Goal: Task Accomplishment & Management: Complete application form

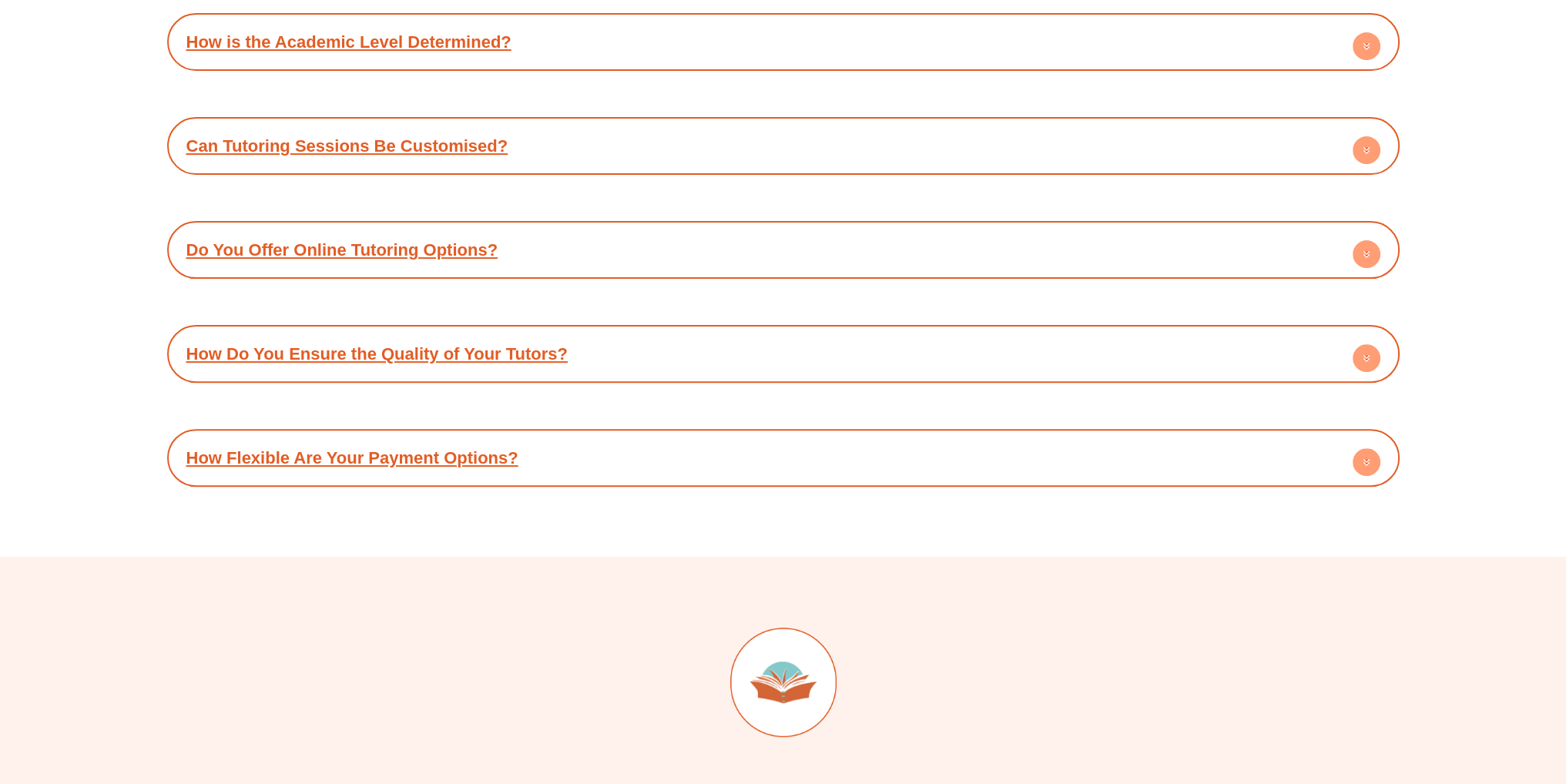
scroll to position [8464, 0]
click at [647, 353] on div "How Do You Ensure the Quality of Your Tutors?" at bounding box center [783, 353] width 1217 height 42
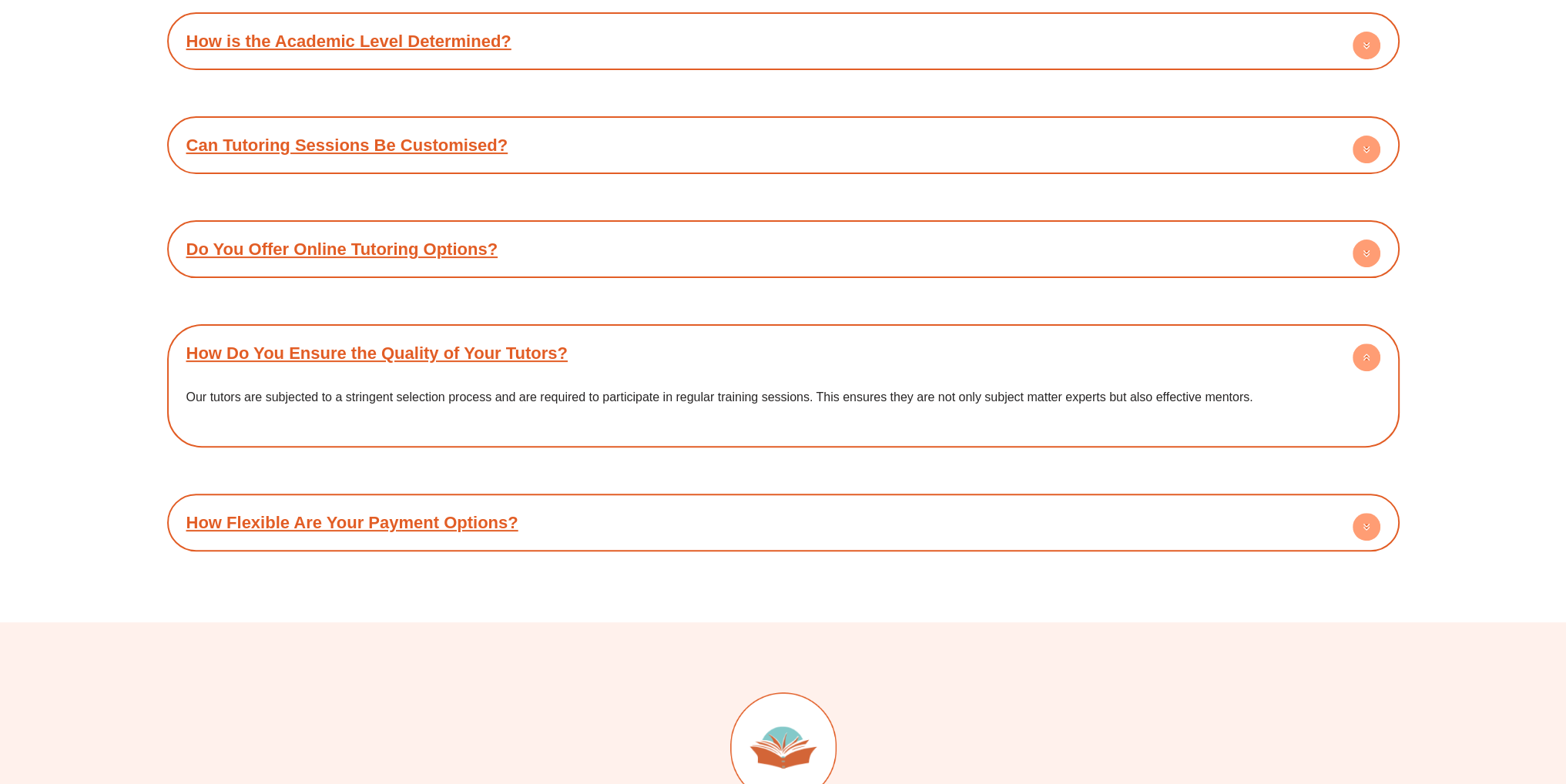
click at [647, 353] on div "How Do You Ensure the Quality of Your Tutors?" at bounding box center [783, 353] width 1217 height 42
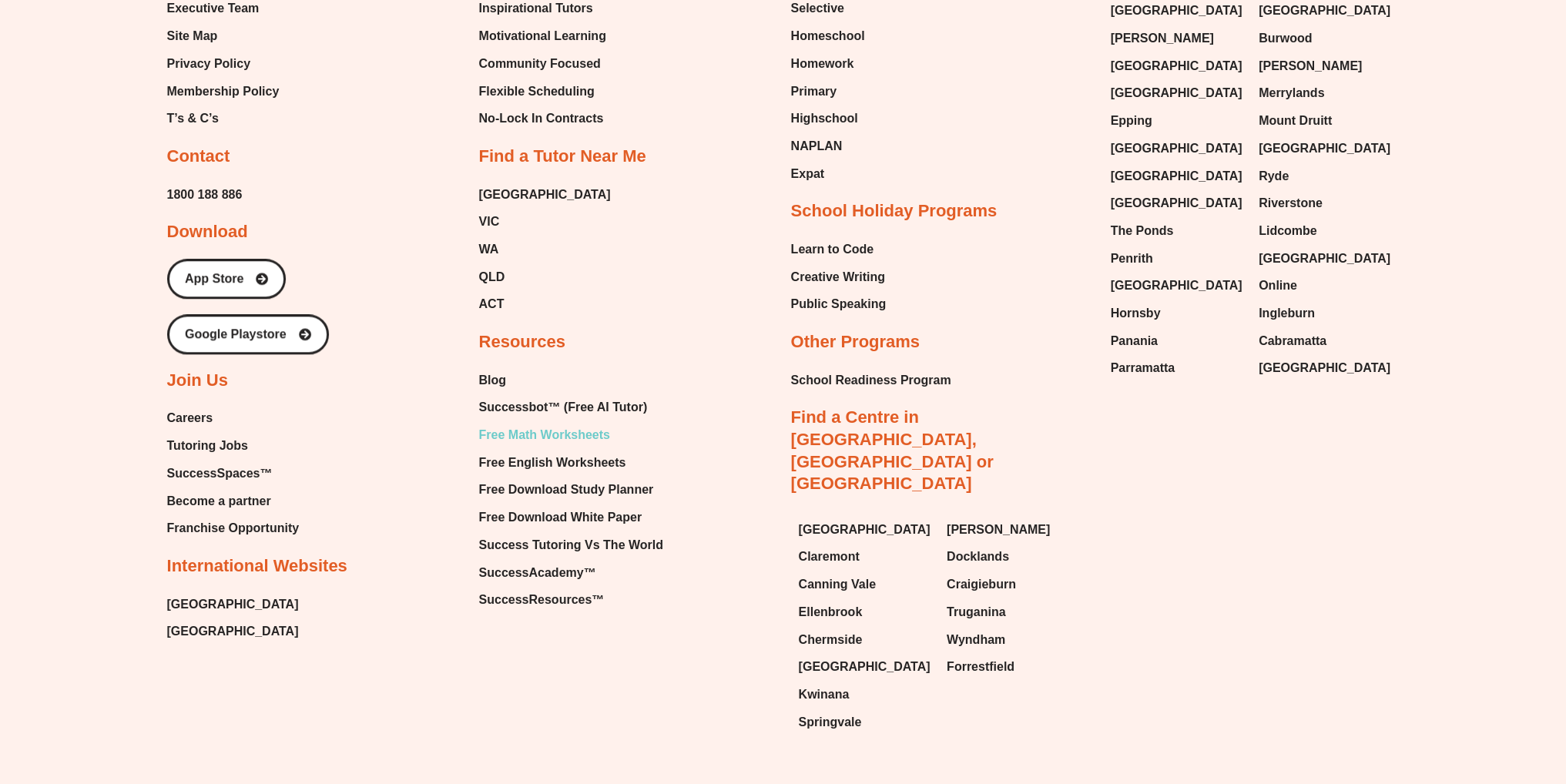
scroll to position [9486, 0]
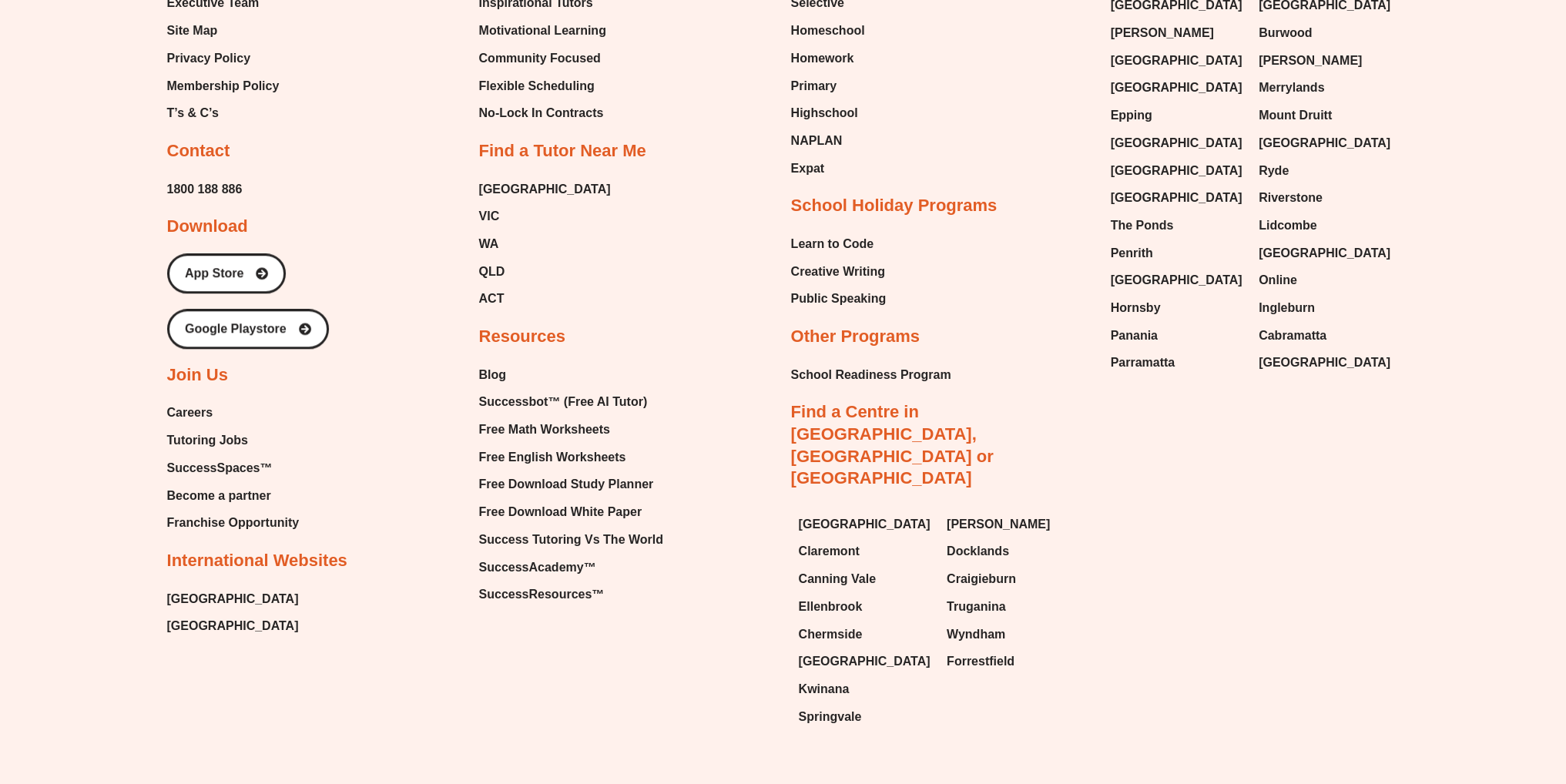
click at [241, 429] on span "Tutoring Jobs" at bounding box center [208, 440] width 81 height 23
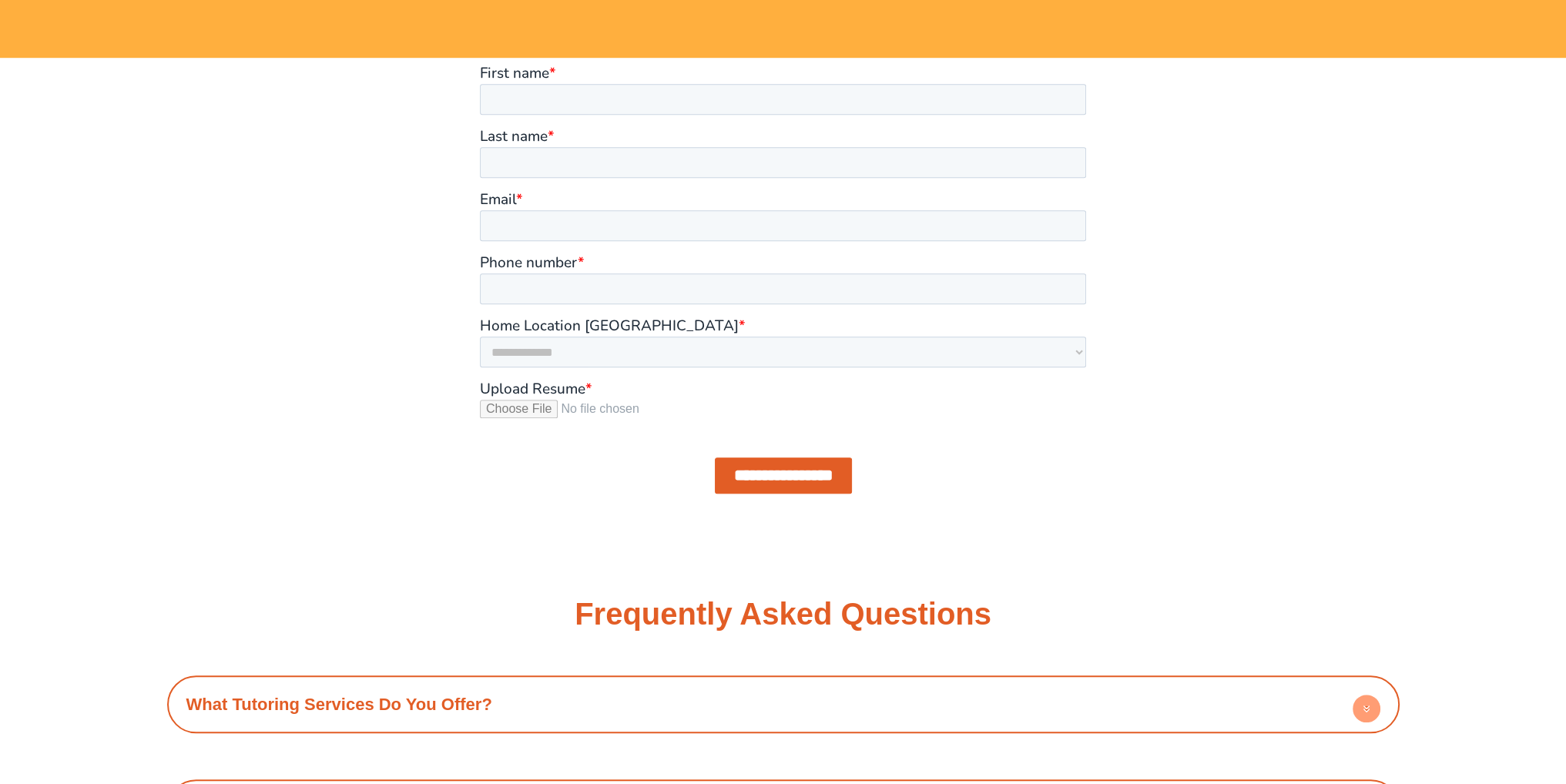
scroll to position [1537, 0]
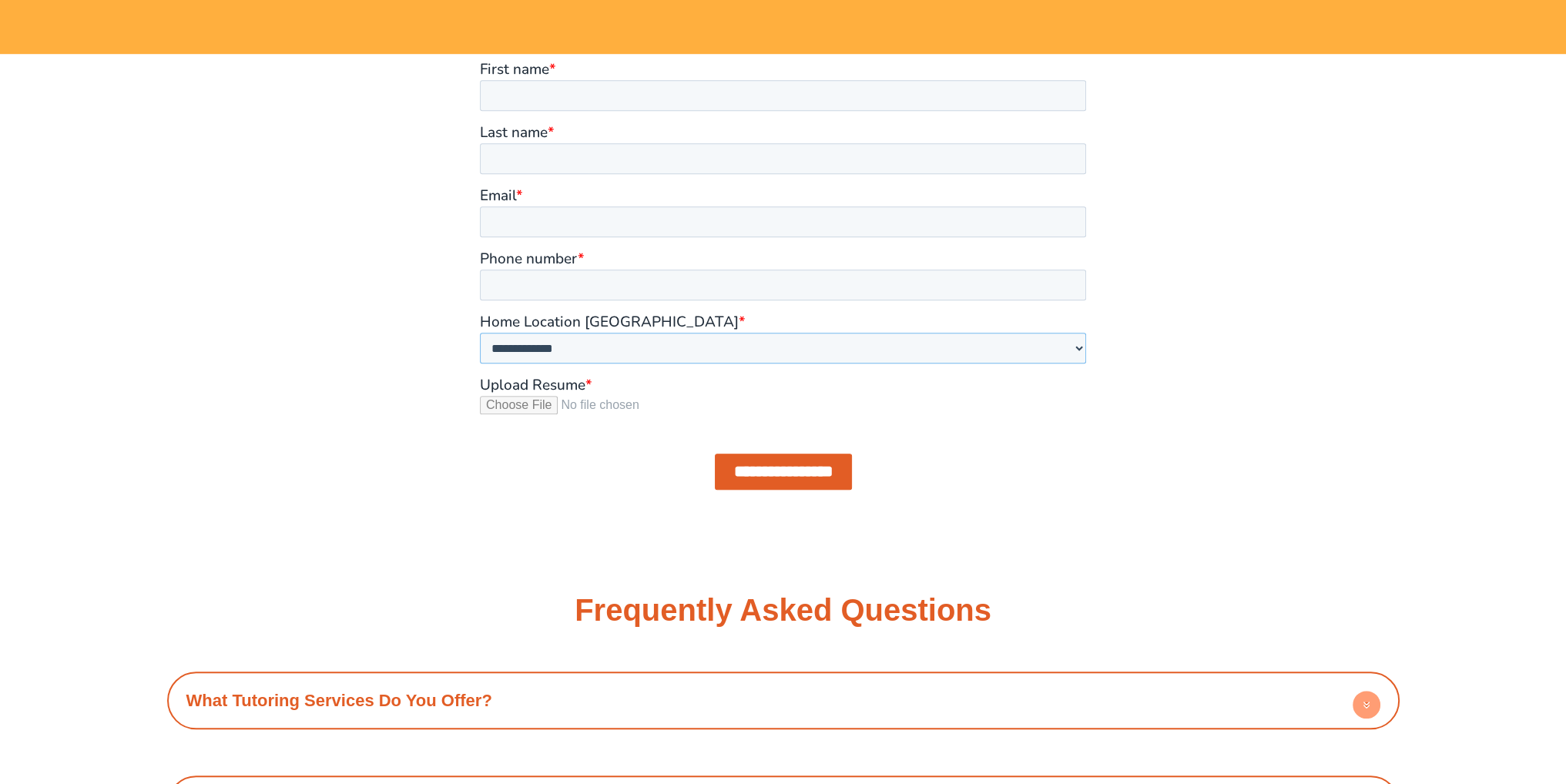
click at [571, 344] on select "**********" at bounding box center [783, 348] width 607 height 31
click at [337, 389] on div at bounding box center [783, 288] width 1566 height 470
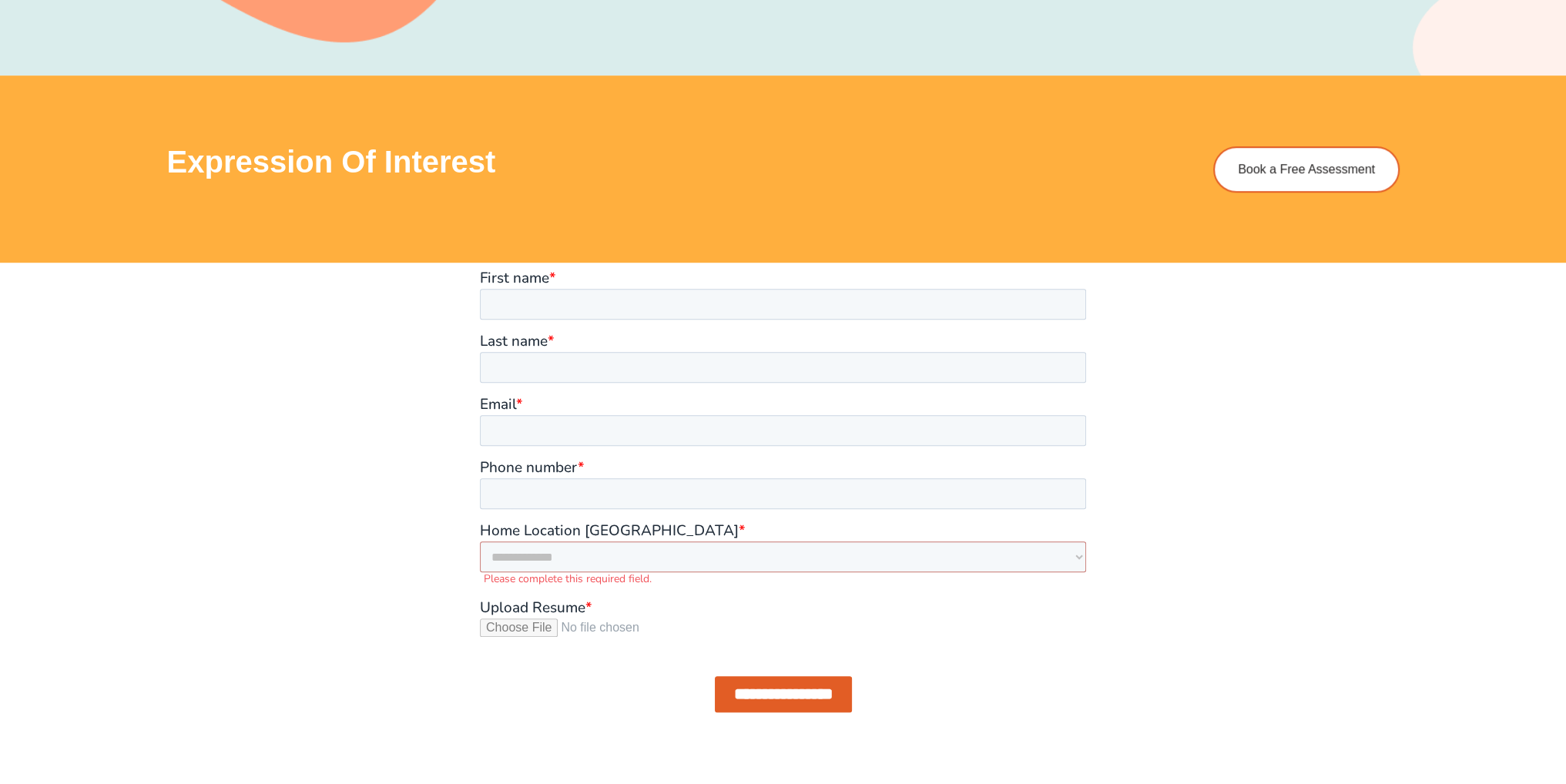
scroll to position [1151, 0]
